Goal: Information Seeking & Learning: Compare options

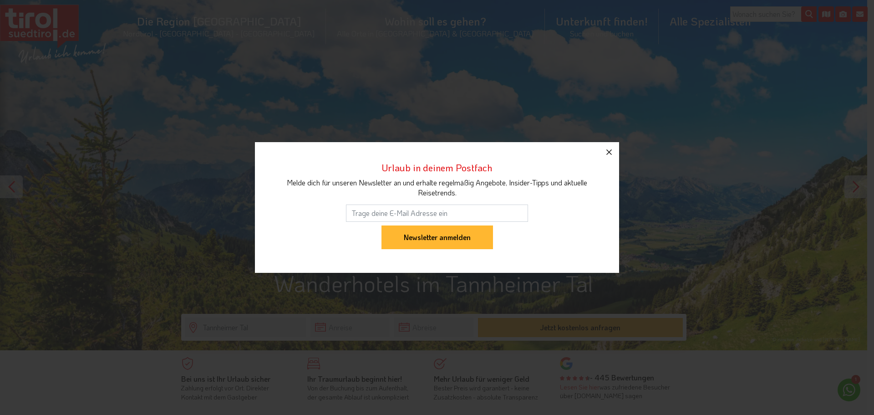
click at [608, 156] on icon "button" at bounding box center [608, 152] width 11 height 11
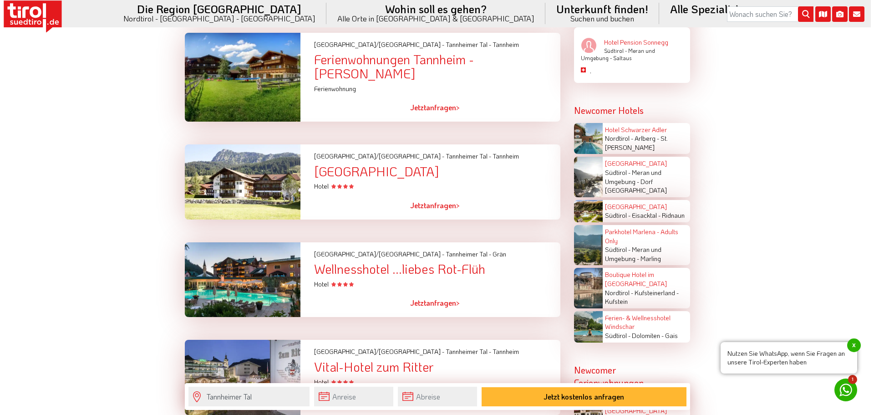
scroll to position [1559, 0]
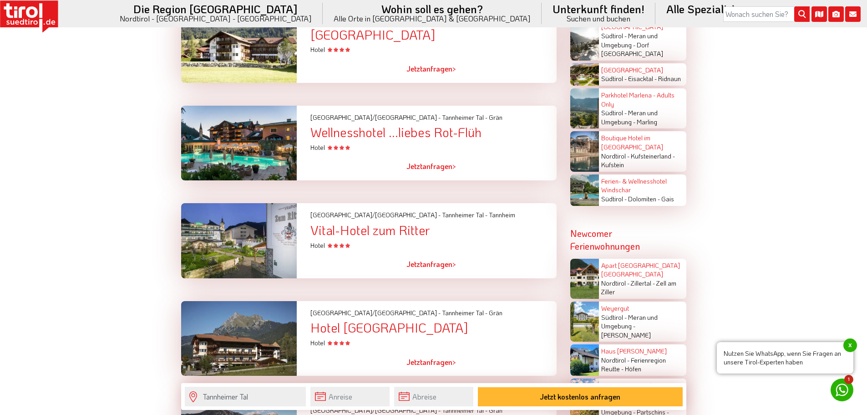
click at [433, 167] on link "Jetzt anfragen >" at bounding box center [431, 166] width 50 height 21
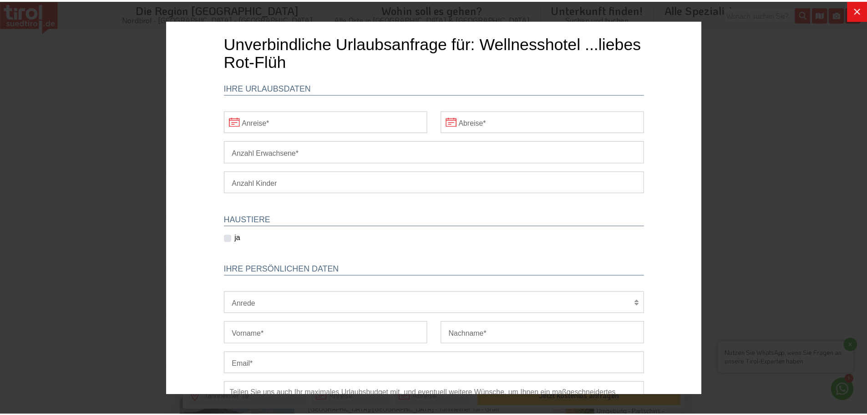
scroll to position [0, 0]
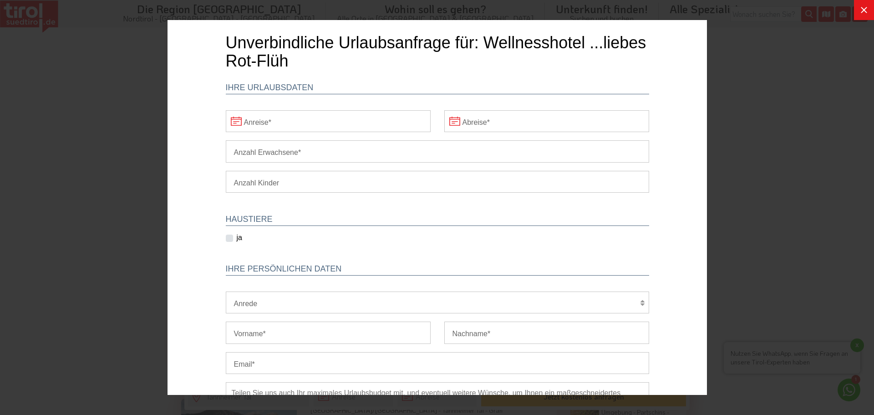
click at [853, 11] on div at bounding box center [437, 207] width 874 height 415
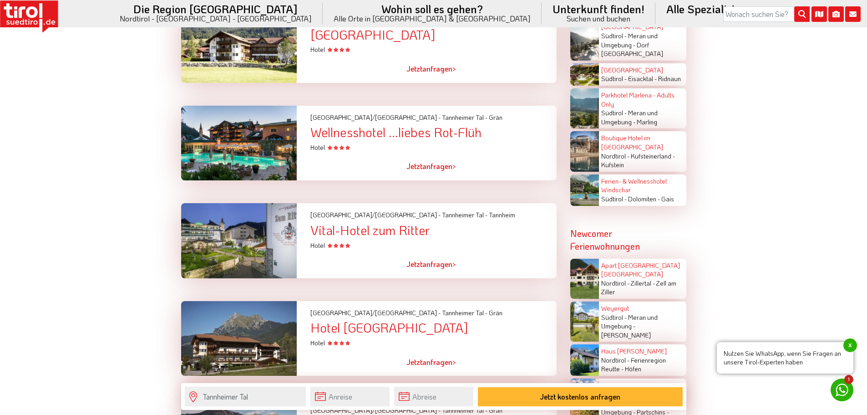
click at [230, 139] on div at bounding box center [239, 143] width 130 height 75
click at [386, 132] on div "Wellnesshotel ...liebes Rot-Flüh" at bounding box center [433, 132] width 246 height 14
click at [380, 133] on div "Wellnesshotel ...liebes Rot-Flüh" at bounding box center [433, 132] width 246 height 14
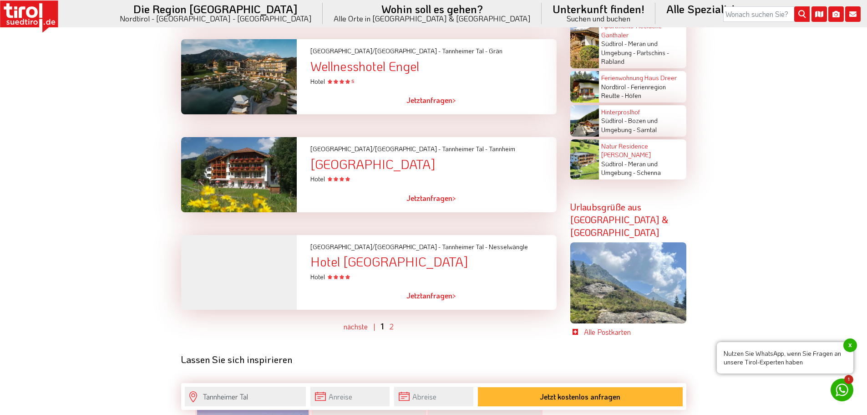
scroll to position [1923, 0]
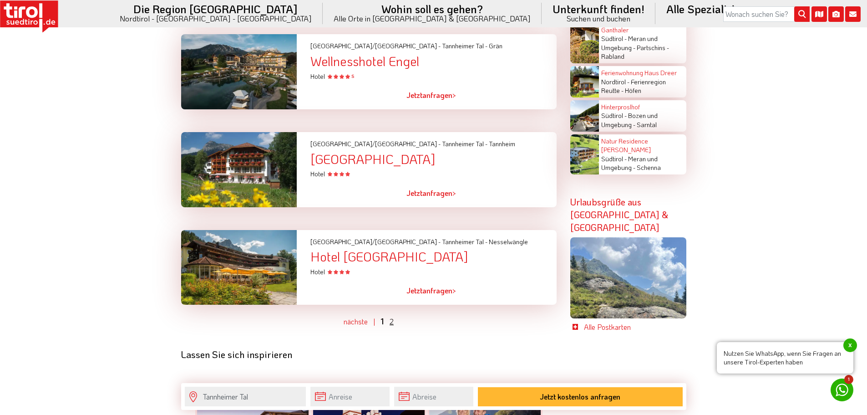
click at [392, 317] on link "2" at bounding box center [392, 321] width 4 height 10
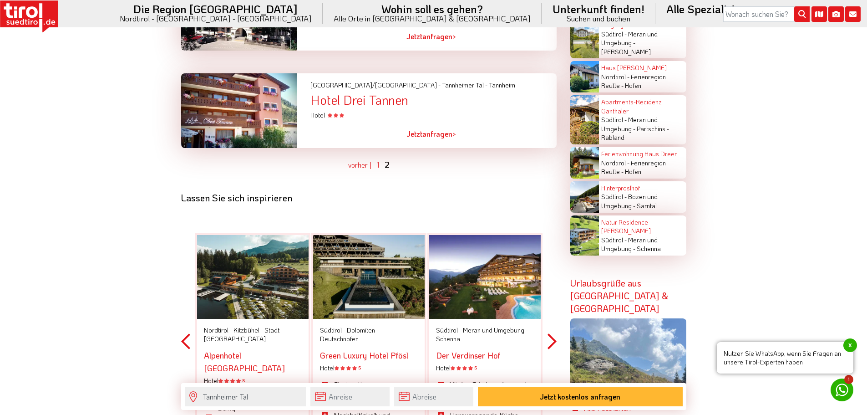
scroll to position [1849, 0]
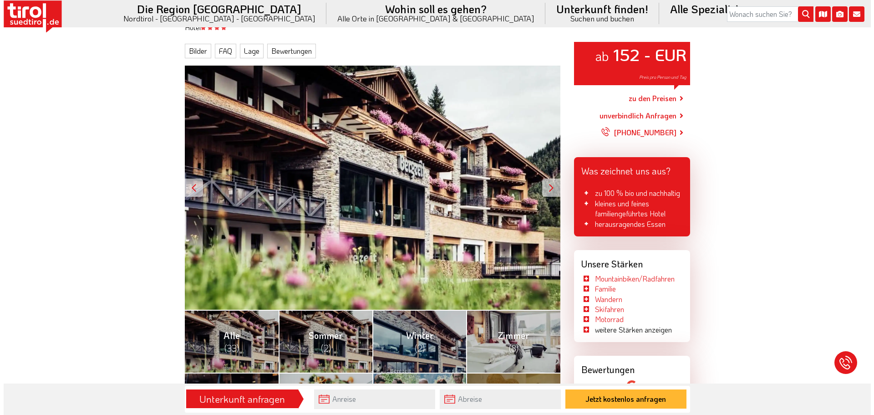
scroll to position [137, 0]
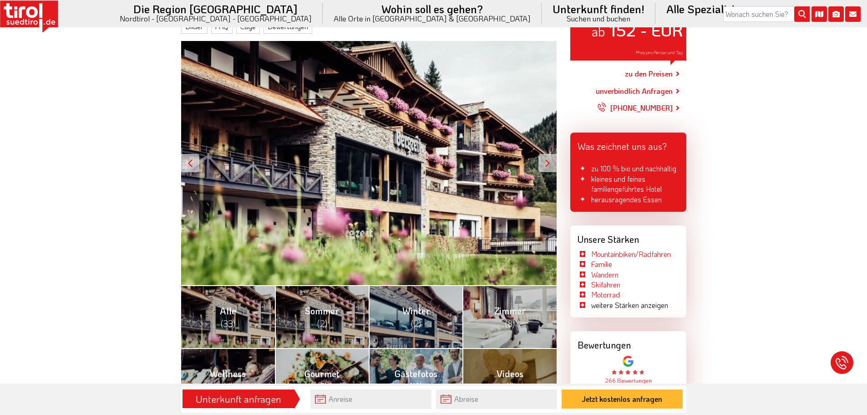
click at [552, 166] on div at bounding box center [547, 163] width 18 height 18
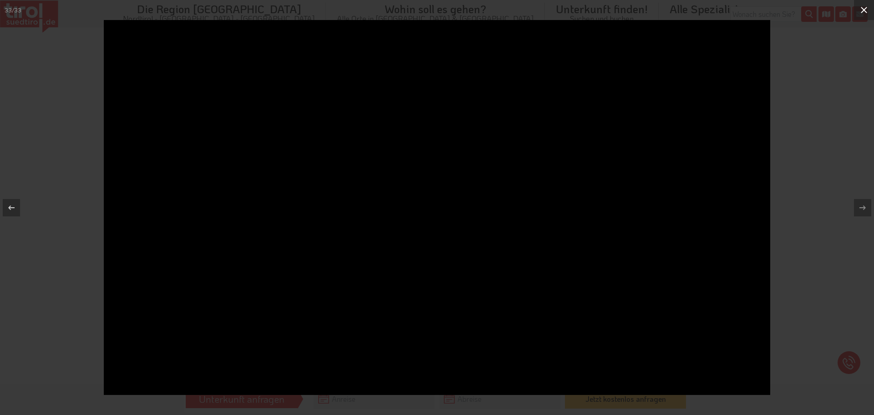
click at [865, 7] on icon at bounding box center [863, 10] width 11 height 11
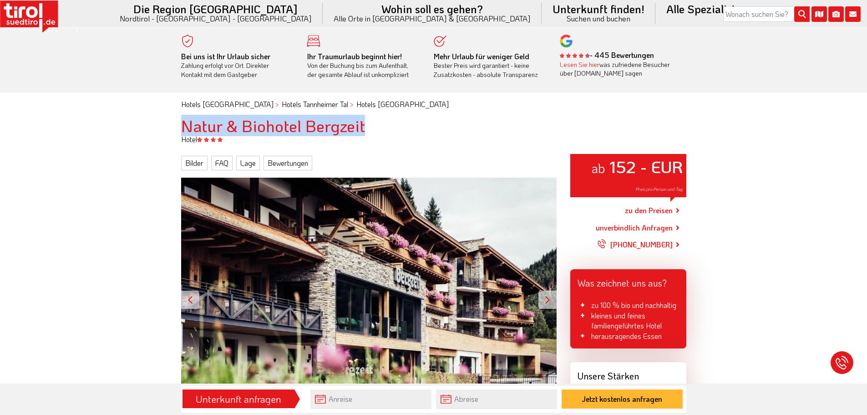
drag, startPoint x: 376, startPoint y: 124, endPoint x: 172, endPoint y: 126, distance: 204.3
copy h1 "Natur & Biohotel Bergzeit"
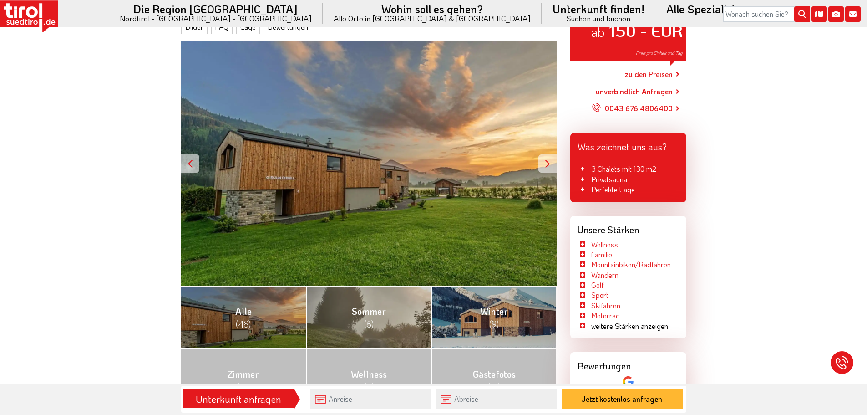
scroll to position [137, 0]
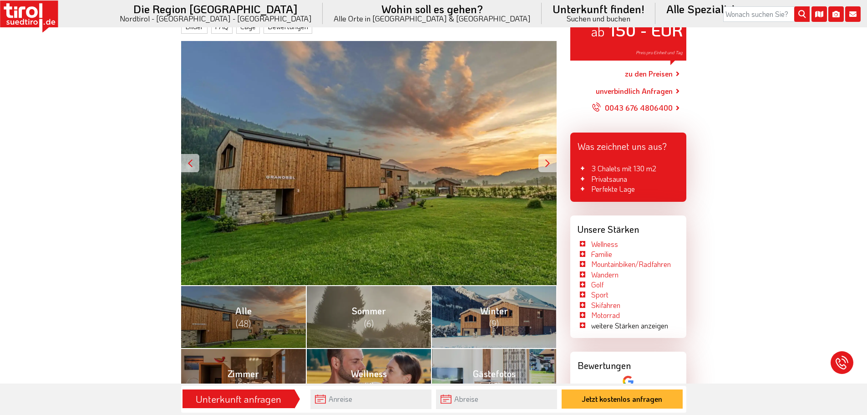
click at [338, 168] on div "ab 150 - EUR Preis pro Einheit und Tag" at bounding box center [368, 163] width 375 height 244
click at [534, 159] on div "ab 150 - EUR Preis pro Einheit und Tag" at bounding box center [368, 163] width 375 height 244
click at [536, 160] on div "ab 150 - EUR Preis pro Einheit und Tag" at bounding box center [368, 163] width 375 height 244
click at [541, 165] on div at bounding box center [547, 163] width 18 height 18
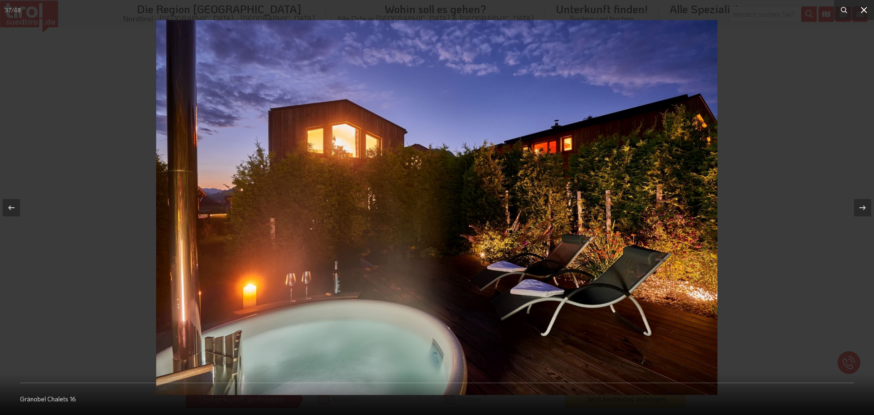
click at [859, 10] on icon at bounding box center [863, 10] width 11 height 11
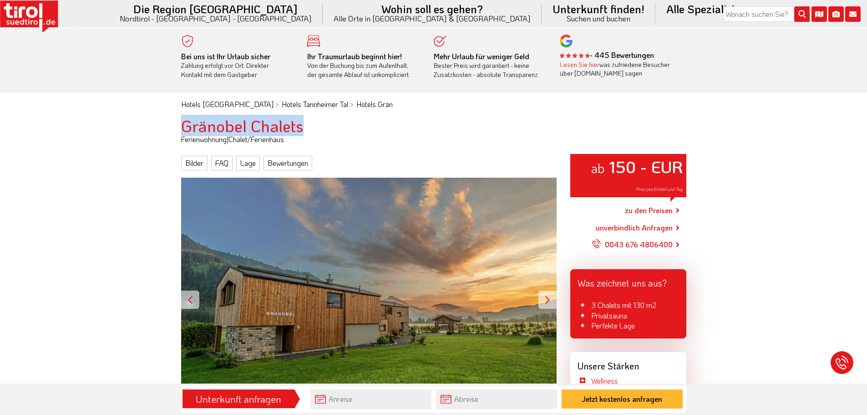
drag, startPoint x: 309, startPoint y: 122, endPoint x: 169, endPoint y: 126, distance: 139.3
copy h1 "Gränobel Chalets"
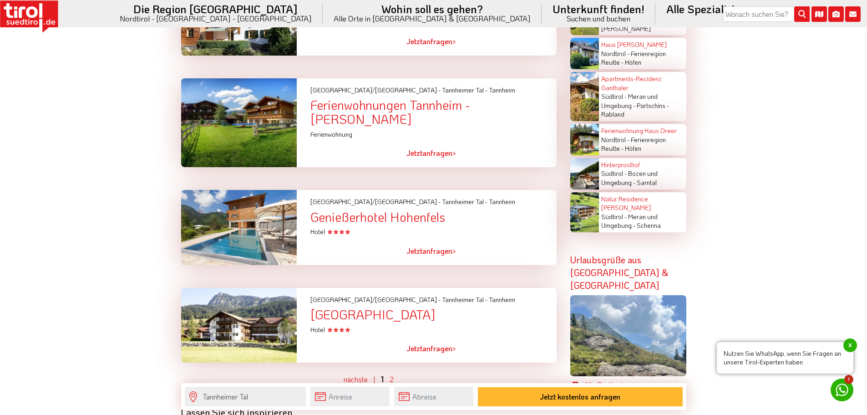
scroll to position [1866, 0]
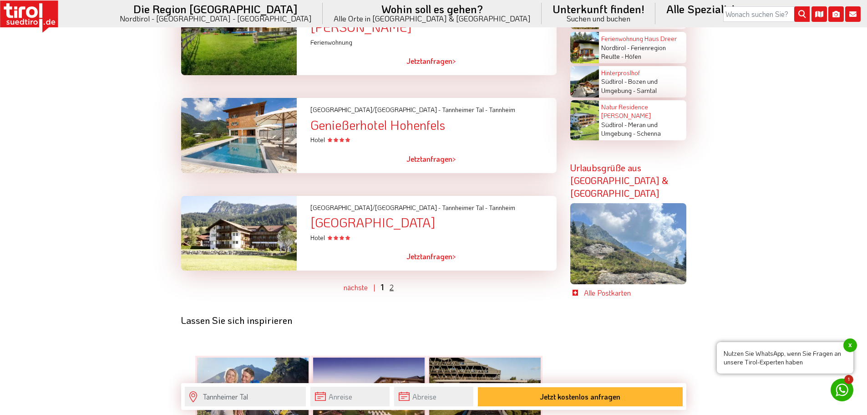
click at [390, 287] on link "2" at bounding box center [392, 287] width 4 height 10
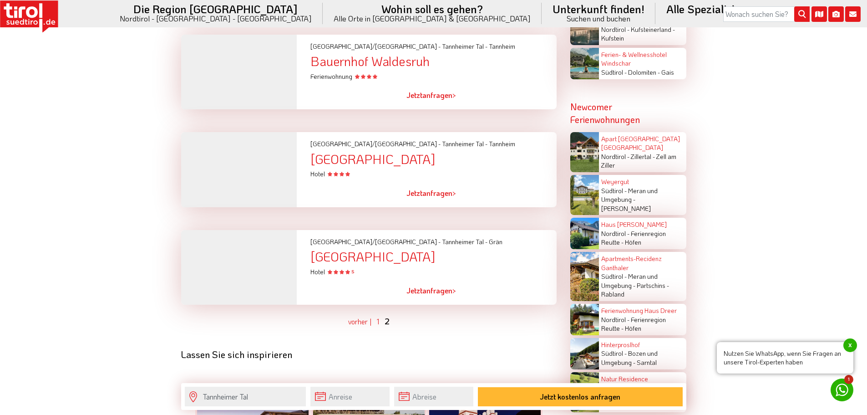
scroll to position [1757, 0]
